Goal: Information Seeking & Learning: Learn about a topic

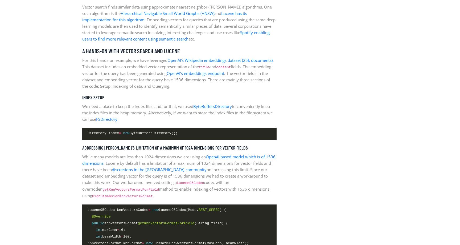
scroll to position [732, 0]
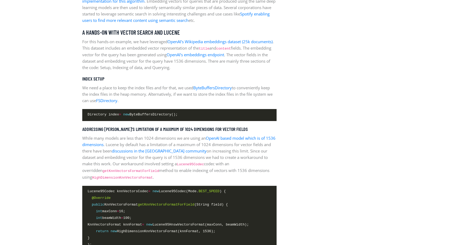
click at [150, 137] on p "While many models are less than 1024 dimensions we are using an OpenAI based mo…" at bounding box center [179, 158] width 194 height 46
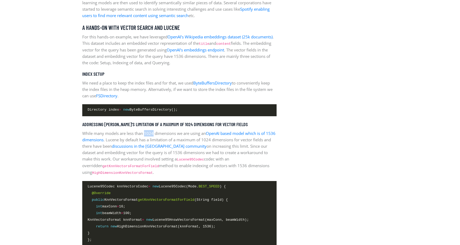
scroll to position [739, 0]
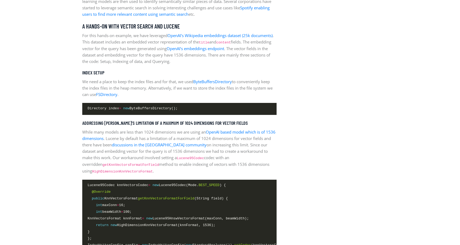
click at [158, 223] on span "return new HighDimensionKnnVectorsFormat(knnFormat, 1536);" at bounding box center [152, 225] width 128 height 6
click at [194, 225] on span "return new HighDimensionKnnVectorsFormat(knnFormat, 1536);" at bounding box center [152, 225] width 128 height 6
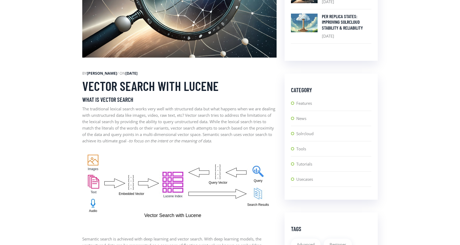
scroll to position [265, 0]
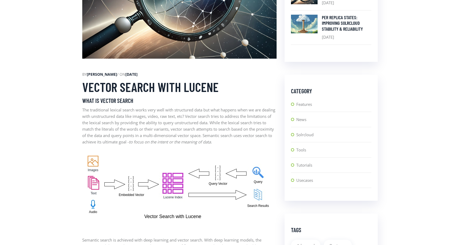
click at [151, 135] on p "The traditional lexical search works very well with structured data but what ha…" at bounding box center [179, 125] width 194 height 38
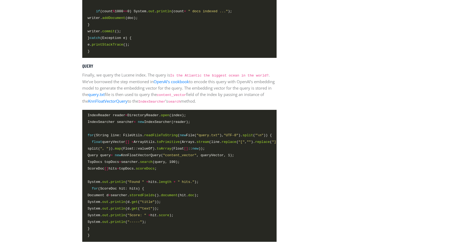
scroll to position [1324, 0]
